Goal: Entertainment & Leisure: Consume media (video, audio)

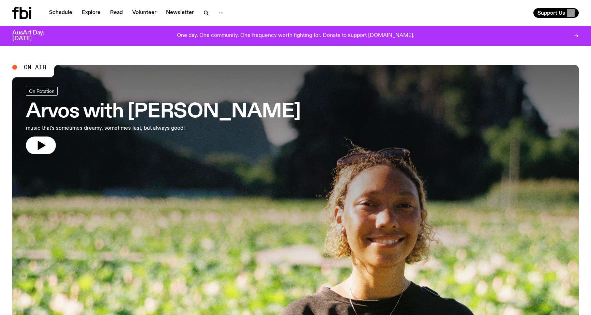
click at [52, 114] on h3 "Arvos with [PERSON_NAME]" at bounding box center [163, 111] width 275 height 19
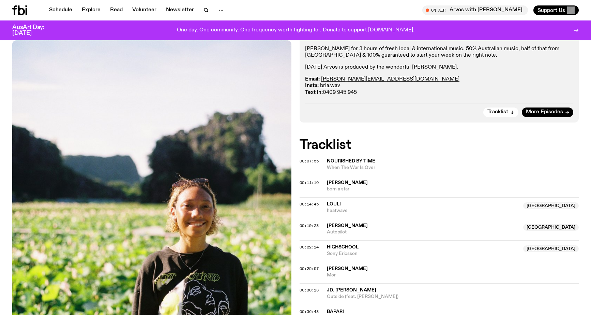
scroll to position [143, 0]
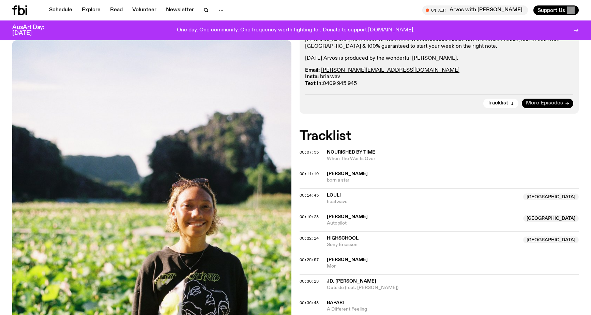
click at [559, 105] on span "More Episodes" at bounding box center [544, 103] width 37 height 5
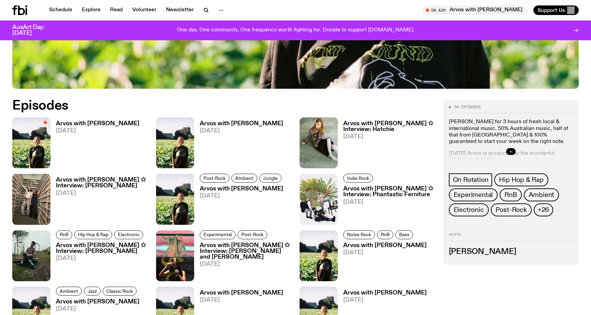
scroll to position [327, 0]
click at [97, 181] on h3 "Arvos with [PERSON_NAME] ✩ Interview: [PERSON_NAME]" at bounding box center [102, 183] width 92 height 12
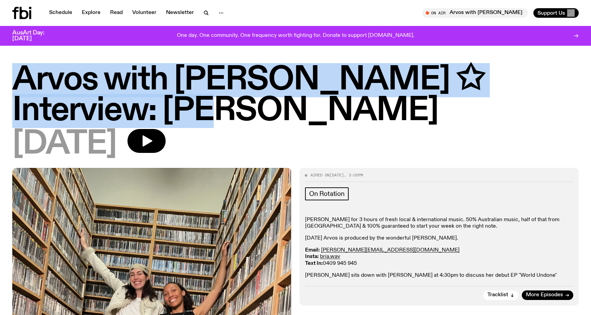
drag, startPoint x: 111, startPoint y: 113, endPoint x: 10, endPoint y: 69, distance: 111.1
click at [10, 69] on div "Arvos with [PERSON_NAME] ✩ Interview: [PERSON_NAME] [DATE]" at bounding box center [295, 116] width 591 height 103
copy h1 "Arvos with [PERSON_NAME] ✩ Interview: [PERSON_NAME]"
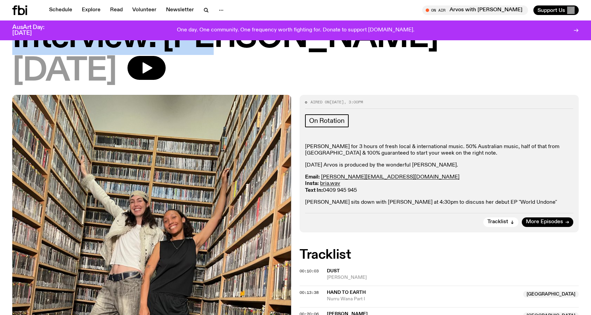
scroll to position [68, 0]
